Goal: Information Seeking & Learning: Learn about a topic

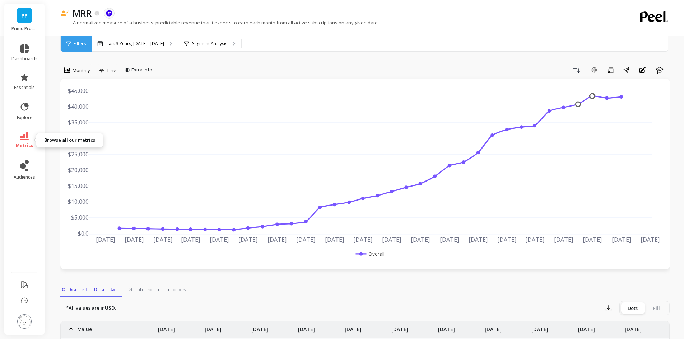
click at [31, 140] on link "metrics" at bounding box center [24, 140] width 26 height 17
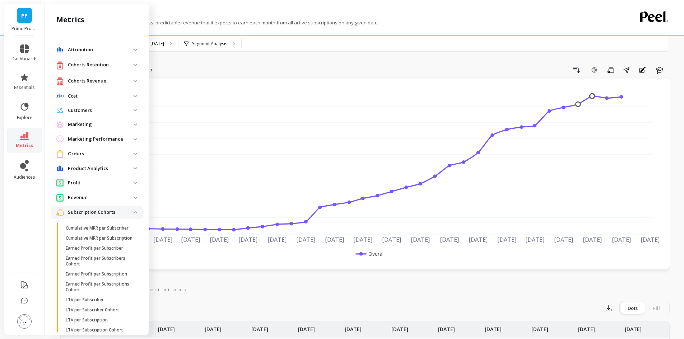
scroll to position [287, 0]
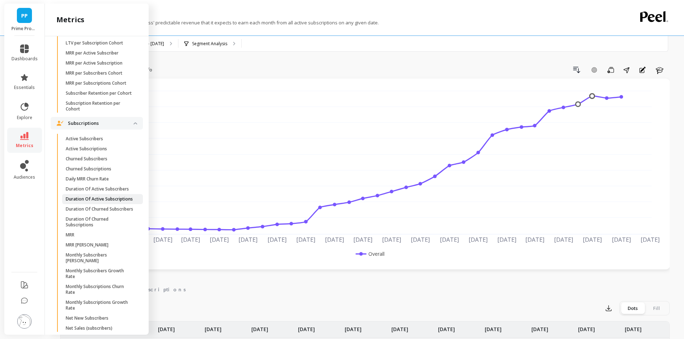
click at [111, 202] on p "Duration Of Active Subscriptions" at bounding box center [99, 199] width 67 height 6
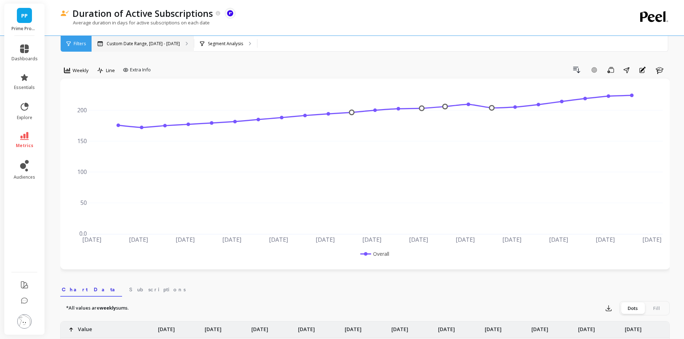
click at [156, 45] on p "Custom Date Range, [DATE] - [DATE]" at bounding box center [143, 44] width 73 height 6
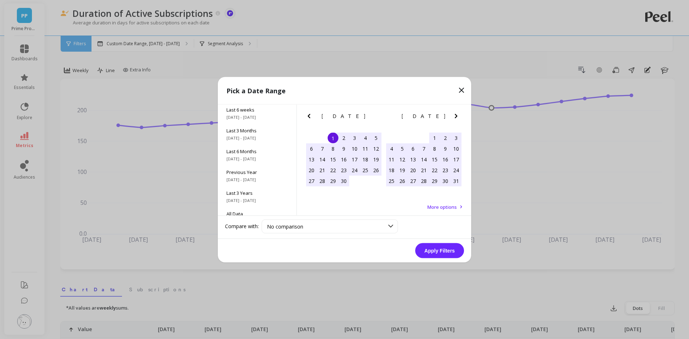
scroll to position [97, 0]
click at [252, 178] on span "Last 3 Years" at bounding box center [257, 180] width 61 height 6
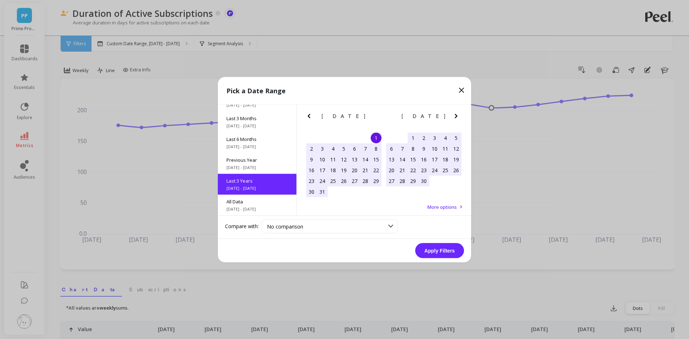
scroll to position [0, 0]
click at [252, 202] on span "All Data" at bounding box center [257, 201] width 61 height 6
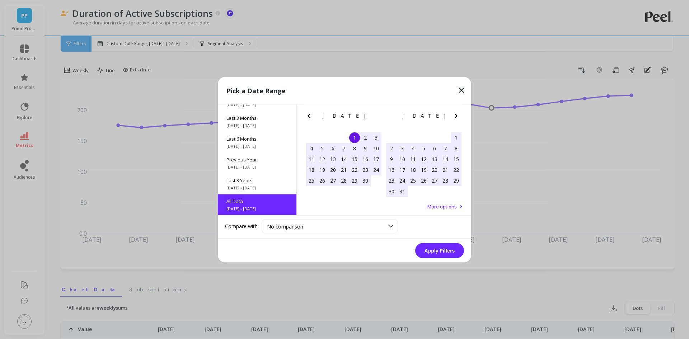
click at [441, 246] on button "Apply Filters" at bounding box center [439, 250] width 49 height 15
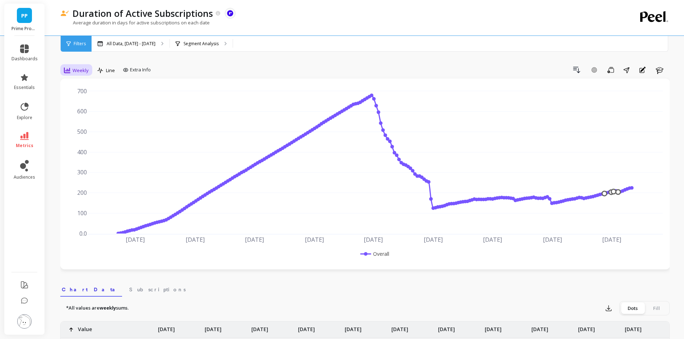
click at [82, 70] on span "Weekly" at bounding box center [81, 70] width 16 height 7
click at [77, 129] on div "Monthly" at bounding box center [86, 127] width 41 height 7
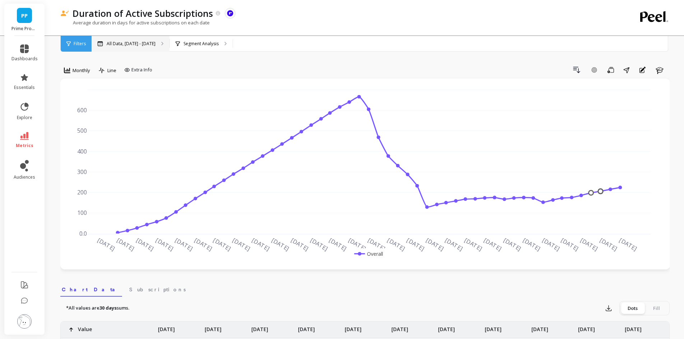
click at [139, 42] on p "All Data, [DATE] - [DATE]" at bounding box center [131, 44] width 49 height 6
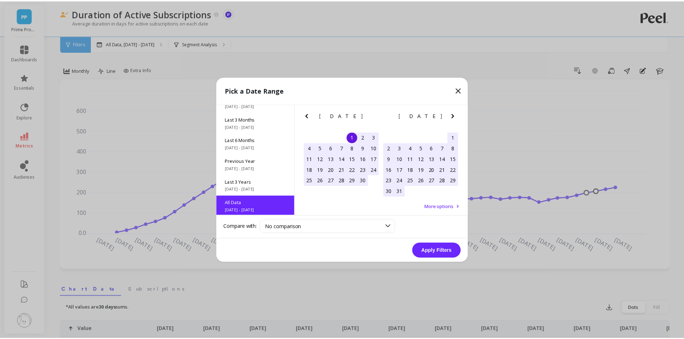
scroll to position [97, 0]
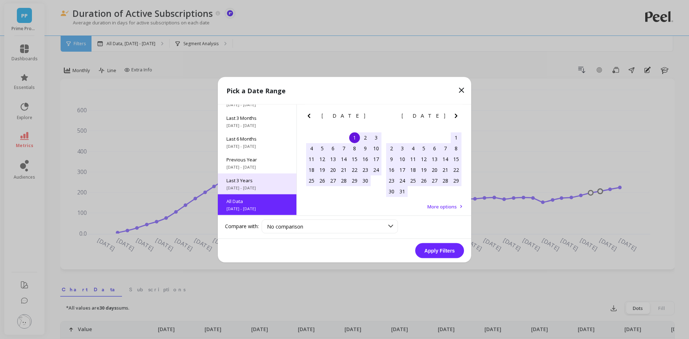
click at [247, 189] on span "[DATE] - [DATE]" at bounding box center [257, 188] width 61 height 6
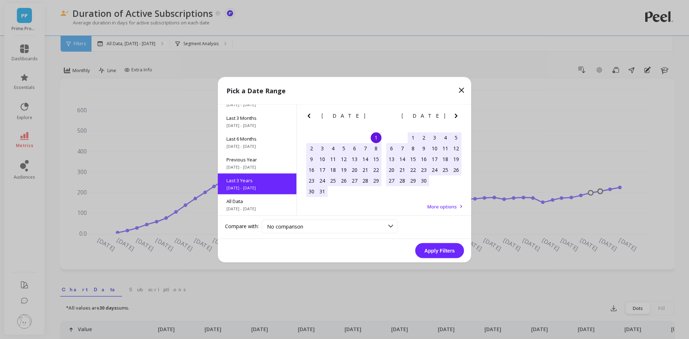
click at [448, 247] on button "Apply Filters" at bounding box center [439, 250] width 49 height 15
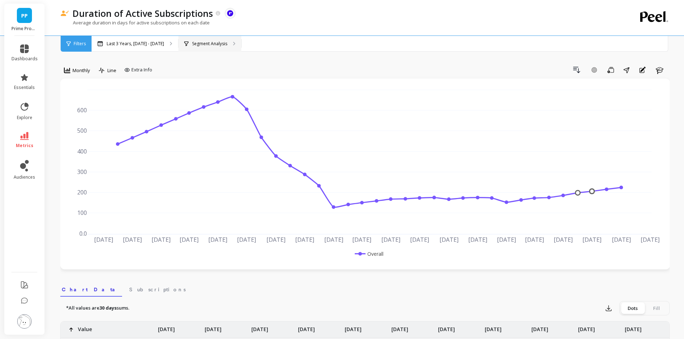
click at [241, 39] on div "Segment Analysis" at bounding box center [209, 44] width 63 height 16
click at [150, 45] on p "Last 3 Years, Oct 1, 2022 - Sep 30, 2025" at bounding box center [135, 44] width 57 height 6
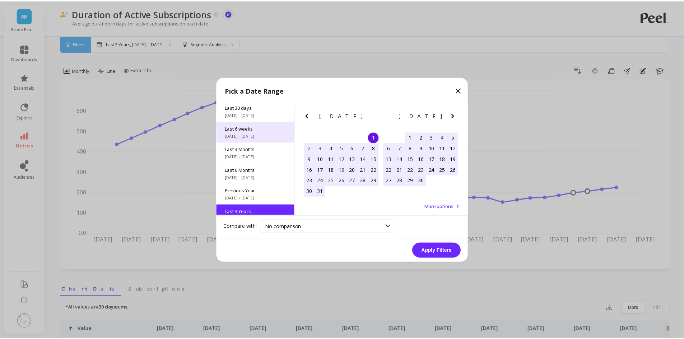
scroll to position [97, 0]
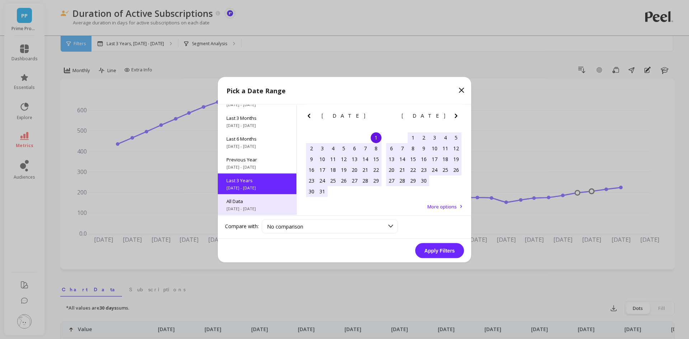
click at [254, 207] on span "[DATE] - [DATE]" at bounding box center [257, 209] width 61 height 6
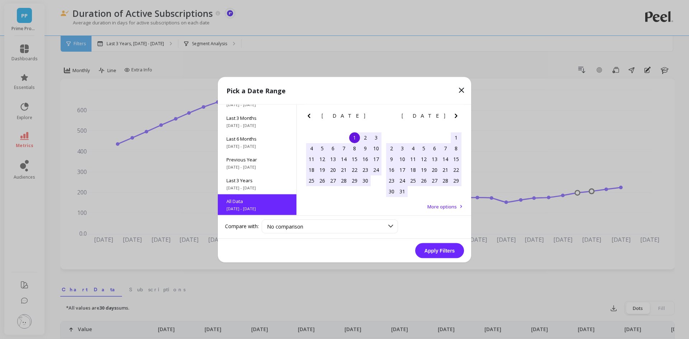
click at [437, 251] on button "Apply Filters" at bounding box center [439, 250] width 49 height 15
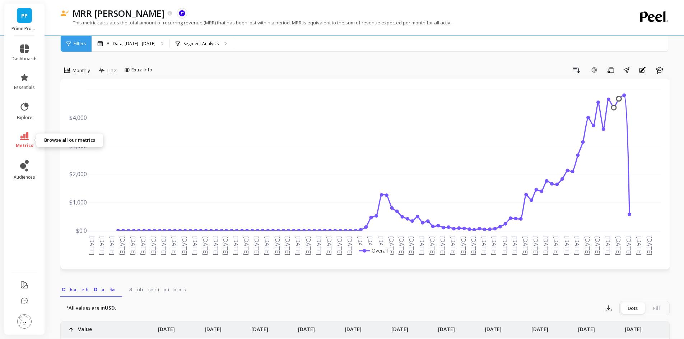
click at [22, 138] on icon at bounding box center [24, 136] width 9 height 8
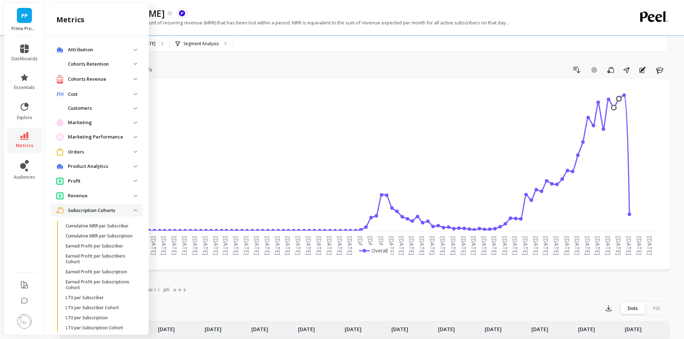
scroll to position [287, 0]
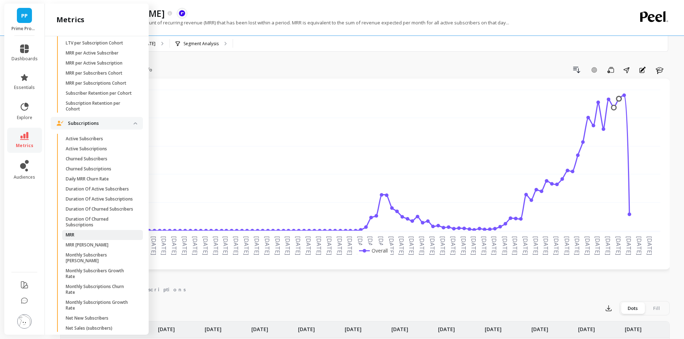
click at [79, 238] on span "MRR" at bounding box center [100, 235] width 69 height 6
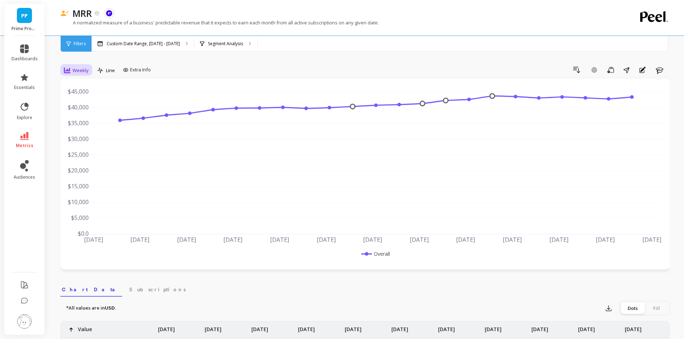
click at [81, 70] on span "Weekly" at bounding box center [81, 70] width 16 height 7
click at [81, 127] on div "Monthly" at bounding box center [86, 127] width 41 height 7
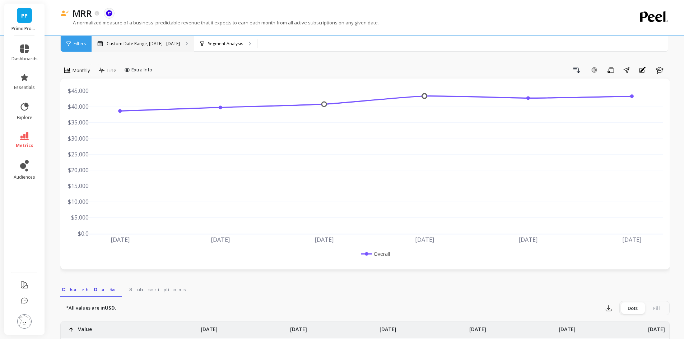
click at [153, 47] on div "Custom Date Range, [DATE] - [DATE]" at bounding box center [143, 44] width 102 height 16
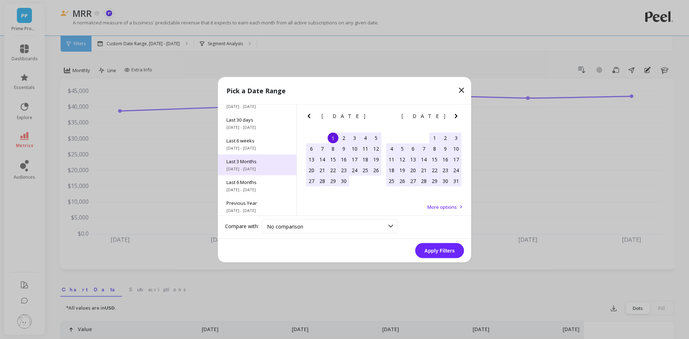
scroll to position [97, 0]
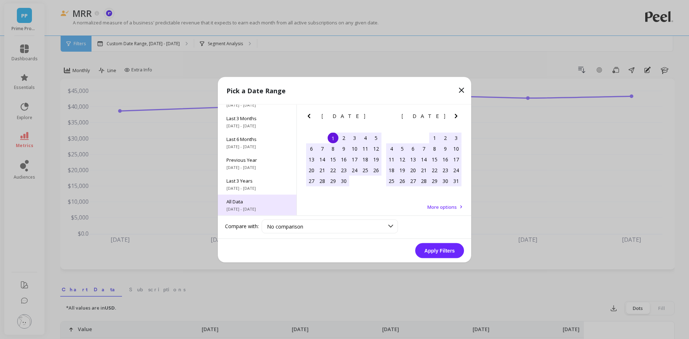
click at [254, 200] on span "All Data" at bounding box center [257, 201] width 61 height 6
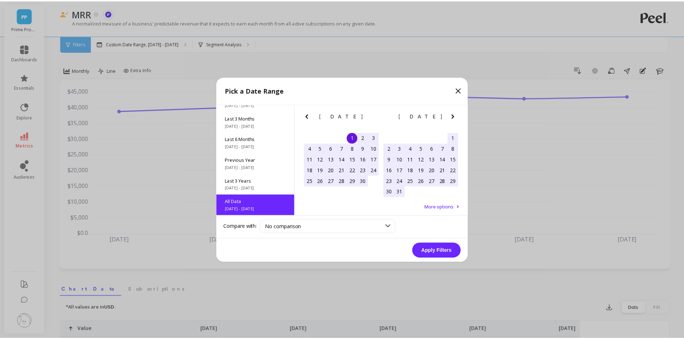
scroll to position [0, 0]
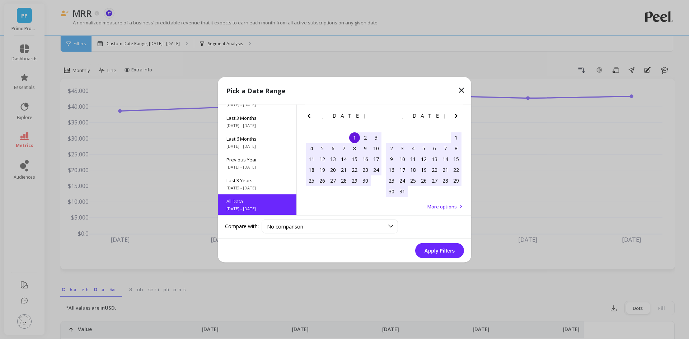
click at [445, 254] on button "Apply Filters" at bounding box center [439, 250] width 49 height 15
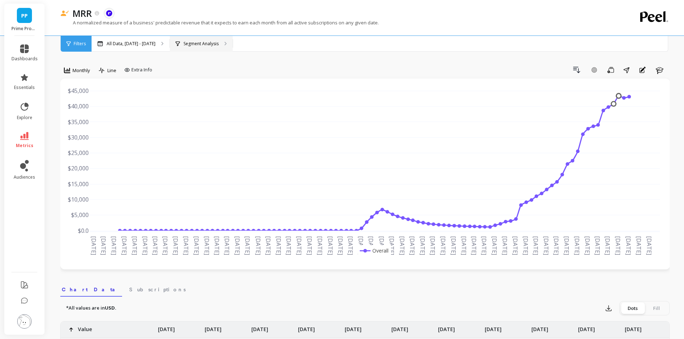
click at [219, 44] on p "Segment Analysis" at bounding box center [200, 44] width 35 height 6
drag, startPoint x: 251, startPoint y: 37, endPoint x: 222, endPoint y: 42, distance: 29.8
click at [62, 41] on div "Filters" at bounding box center [76, 44] width 31 height 16
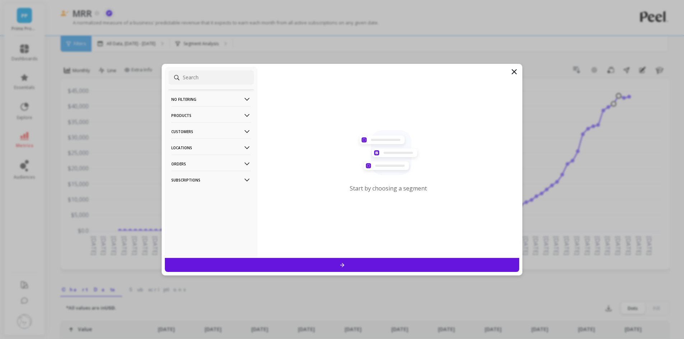
click at [190, 146] on p "Locations" at bounding box center [211, 148] width 80 height 18
click at [185, 172] on p "Countries" at bounding box center [182, 174] width 21 height 6
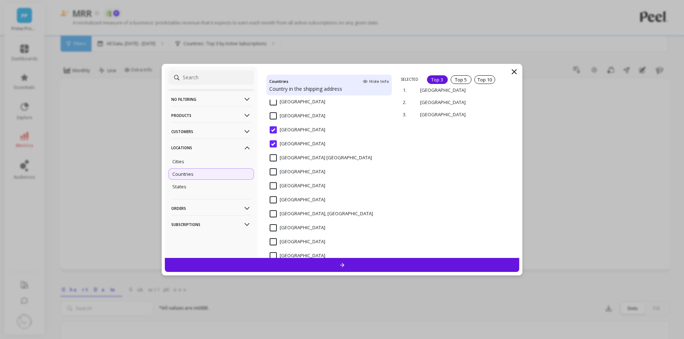
scroll to position [1690, 0]
click at [190, 185] on div "States" at bounding box center [210, 186] width 85 height 11
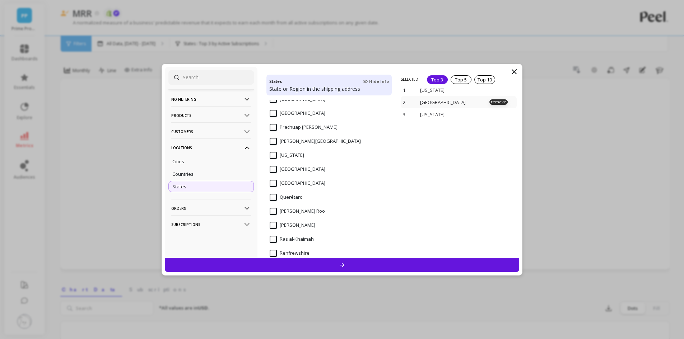
scroll to position [2298, 0]
click at [463, 82] on div "Top 5" at bounding box center [461, 79] width 21 height 9
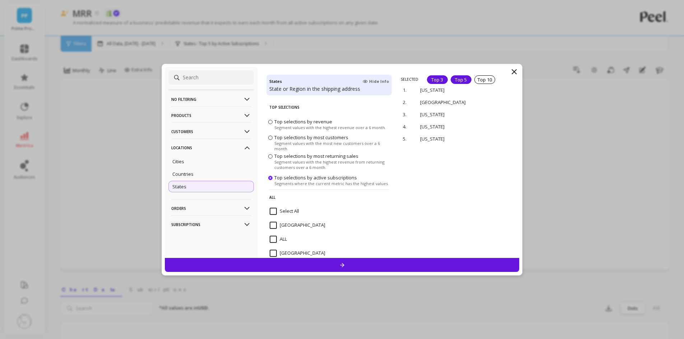
click at [441, 75] on div "Top 3" at bounding box center [437, 79] width 21 height 9
click at [233, 208] on p "Orders" at bounding box center [211, 208] width 80 height 18
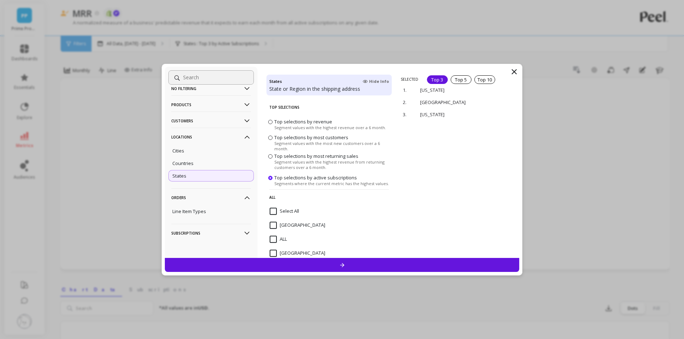
click at [194, 232] on p "Subscriptions" at bounding box center [211, 233] width 80 height 18
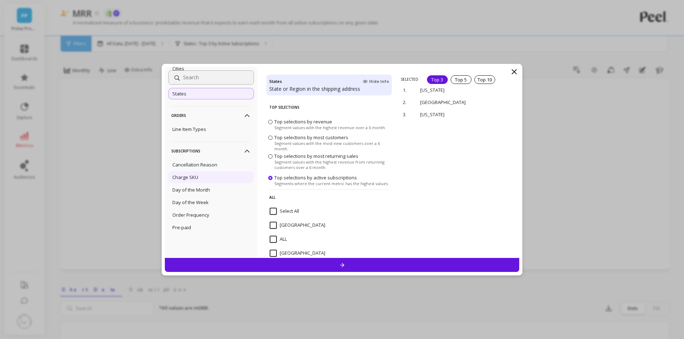
scroll to position [0, 0]
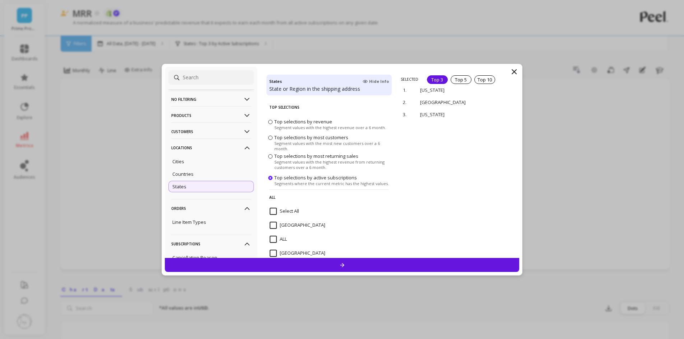
click at [192, 98] on p "No filtering" at bounding box center [211, 99] width 80 height 18
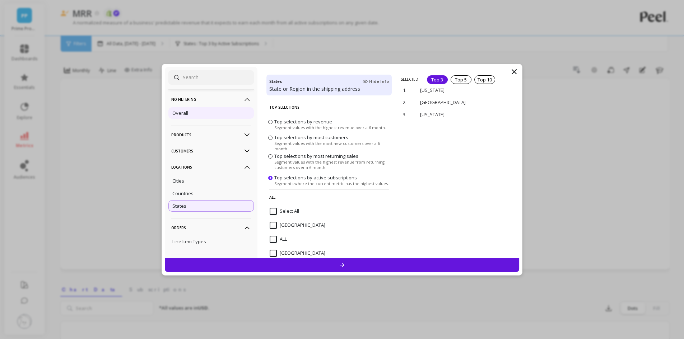
click at [187, 116] on p "Overall" at bounding box center [180, 113] width 16 height 6
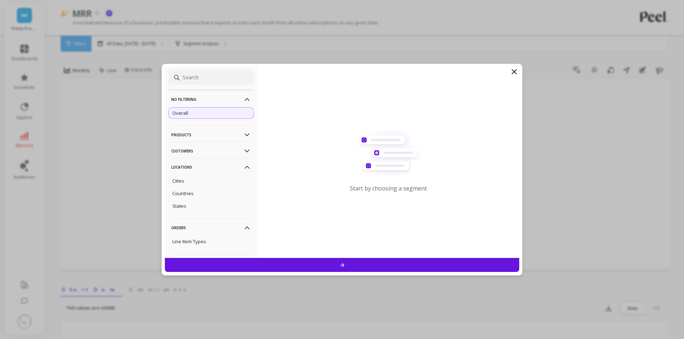
click at [377, 261] on div at bounding box center [342, 265] width 355 height 14
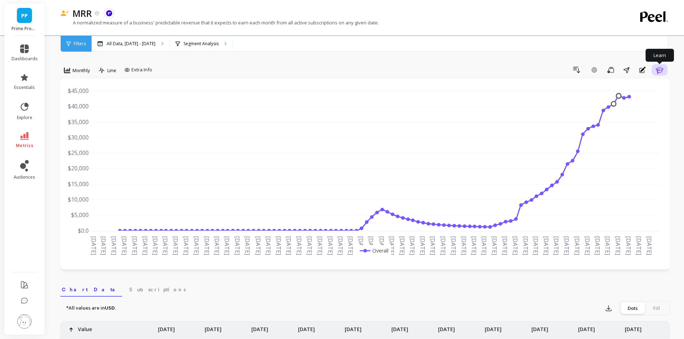
click at [657, 70] on icon "button" at bounding box center [659, 70] width 9 height 9
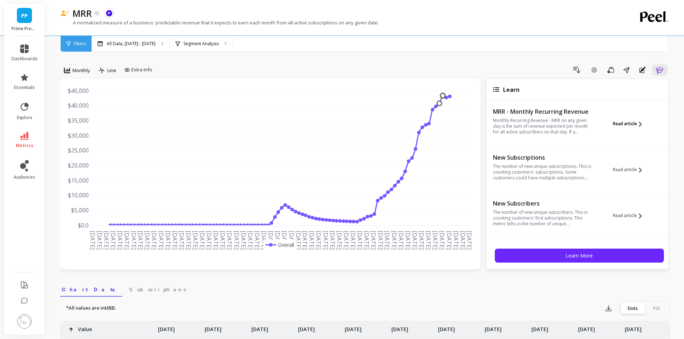
click at [623, 120] on button "Read article" at bounding box center [630, 123] width 34 height 33
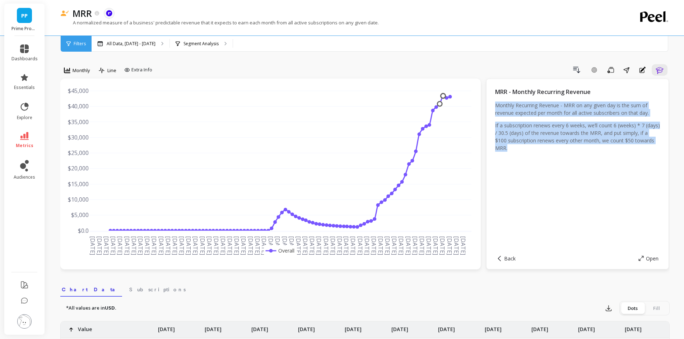
drag, startPoint x: 529, startPoint y: 149, endPoint x: 494, endPoint y: 107, distance: 54.8
click at [494, 107] on div "MRR - Monthly Recurring Revenue Monthly Recurring Revenue - MRR on any given da…" at bounding box center [577, 174] width 183 height 191
copy div "Monthly Recurring Revenue - MRR on any given day is the sum of revenue expected…"
